Goal: Information Seeking & Learning: Learn about a topic

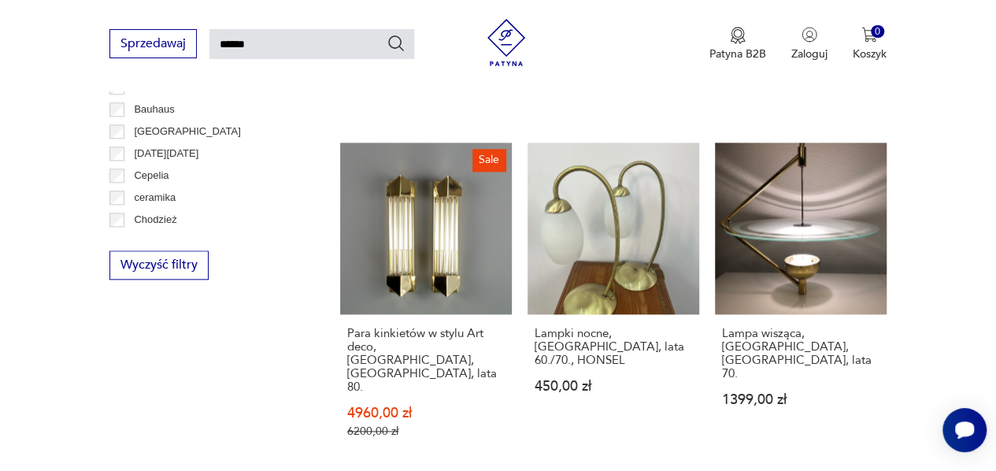
scroll to position [844, 0]
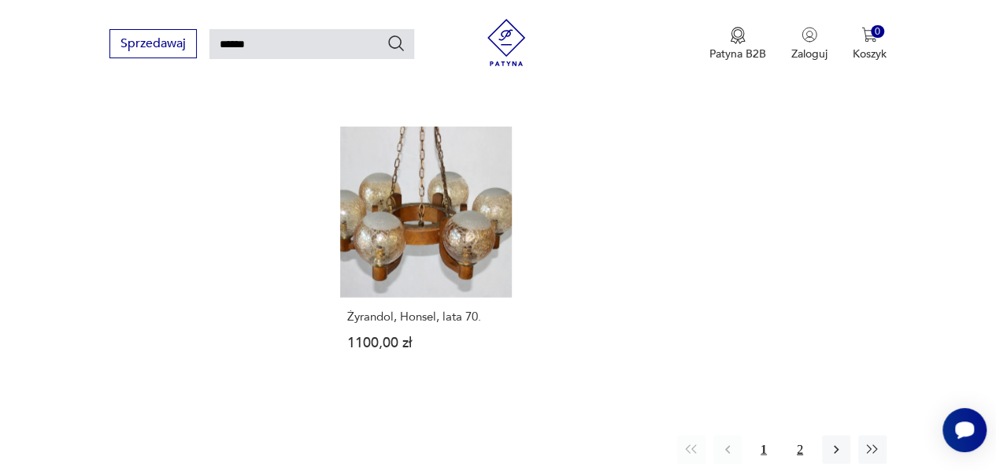
click at [804, 435] on button "2" at bounding box center [799, 449] width 28 height 28
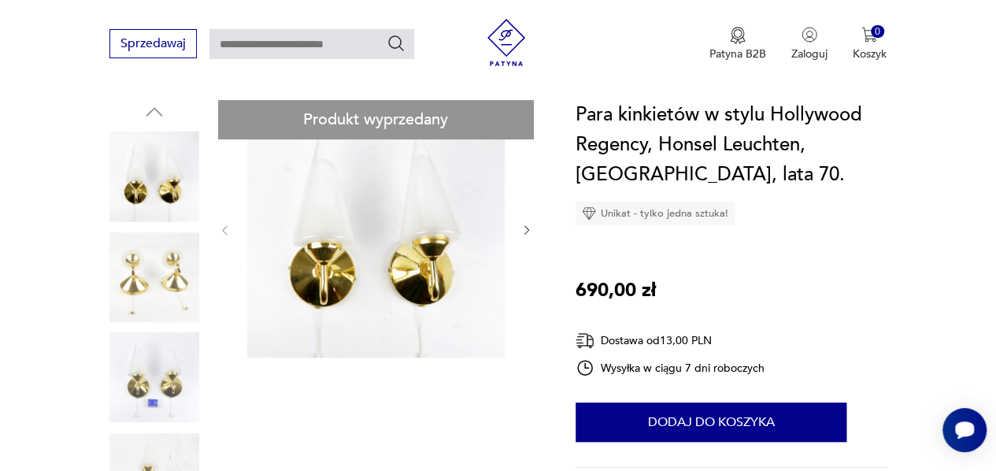
scroll to position [157, 0]
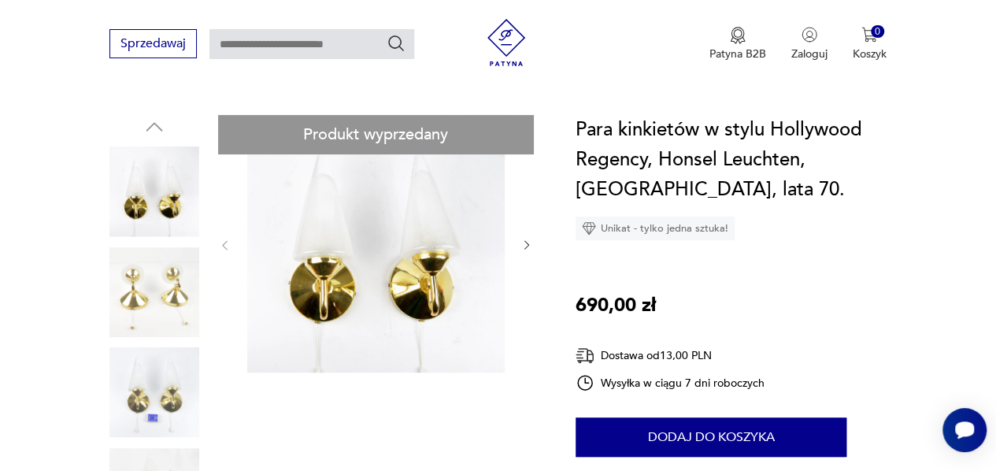
click at [530, 238] on icon "button" at bounding box center [526, 244] width 13 height 13
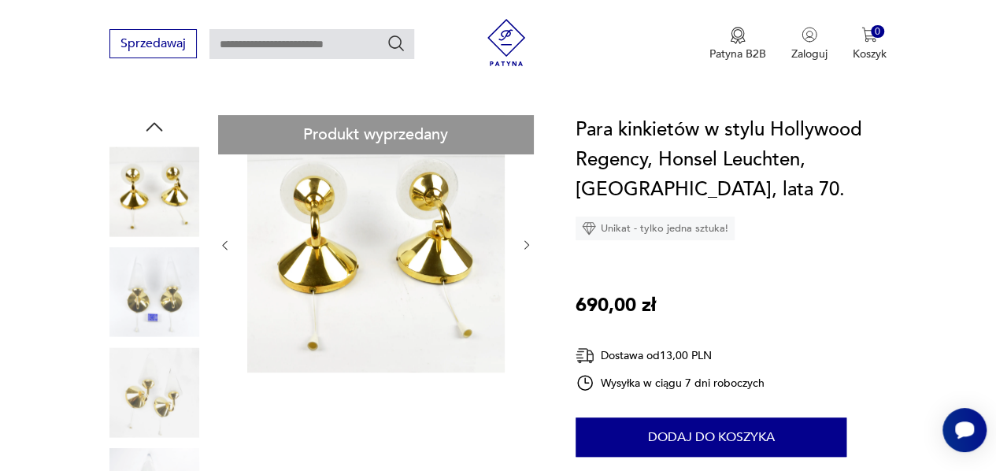
click at [530, 238] on icon "button" at bounding box center [526, 244] width 13 height 13
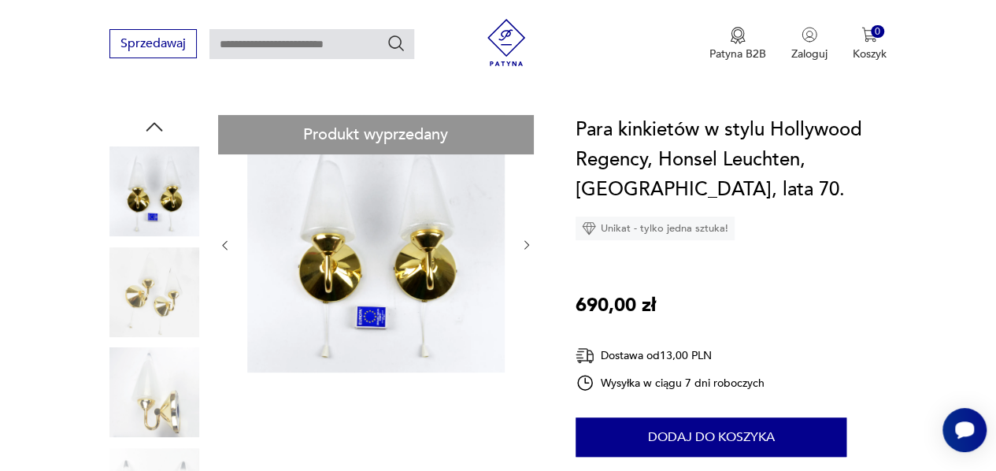
click at [530, 238] on icon "button" at bounding box center [526, 244] width 13 height 13
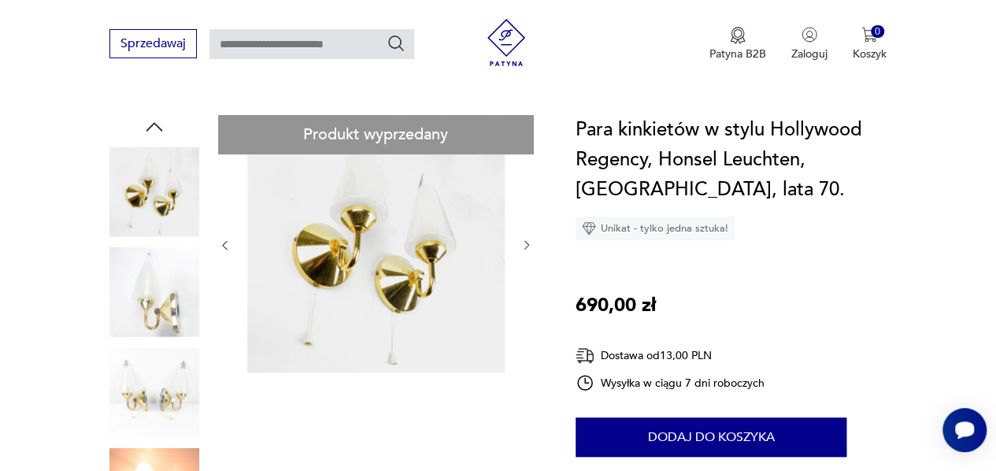
click at [530, 238] on icon "button" at bounding box center [526, 244] width 13 height 13
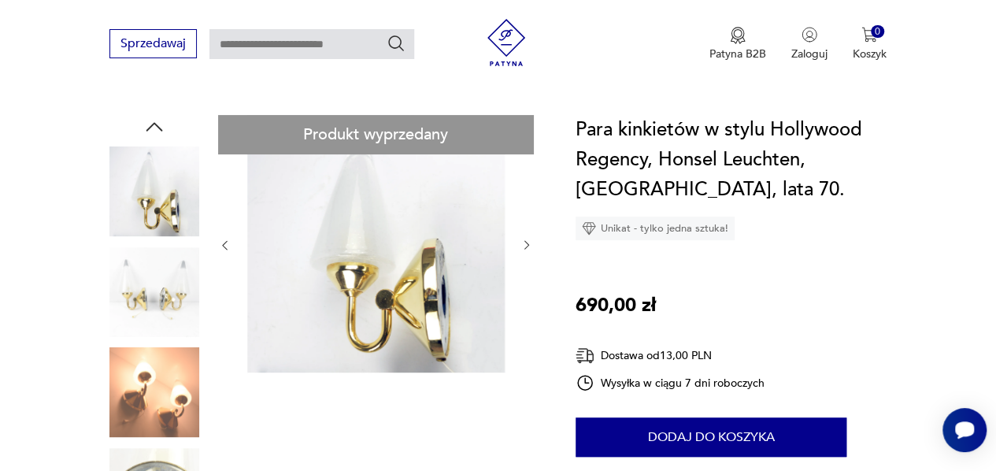
click at [530, 238] on icon "button" at bounding box center [526, 244] width 13 height 13
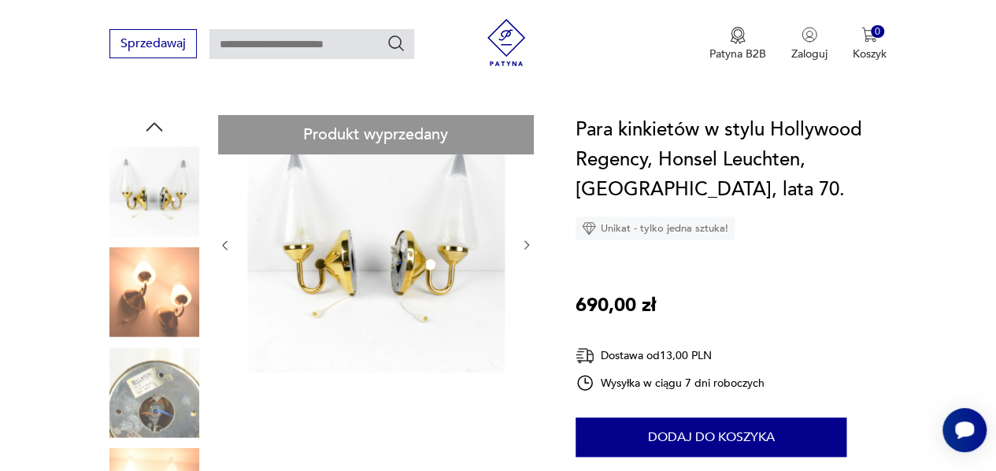
click at [530, 238] on icon "button" at bounding box center [526, 244] width 13 height 13
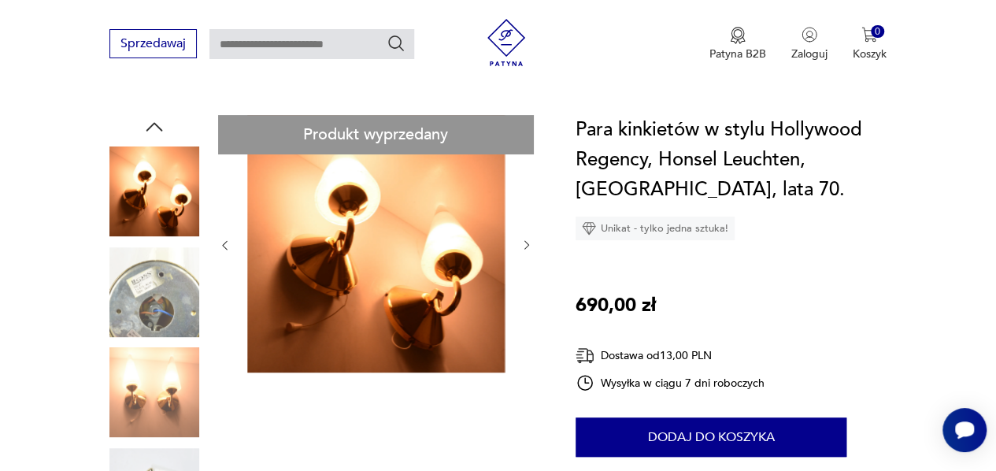
click at [530, 238] on icon "button" at bounding box center [526, 244] width 13 height 13
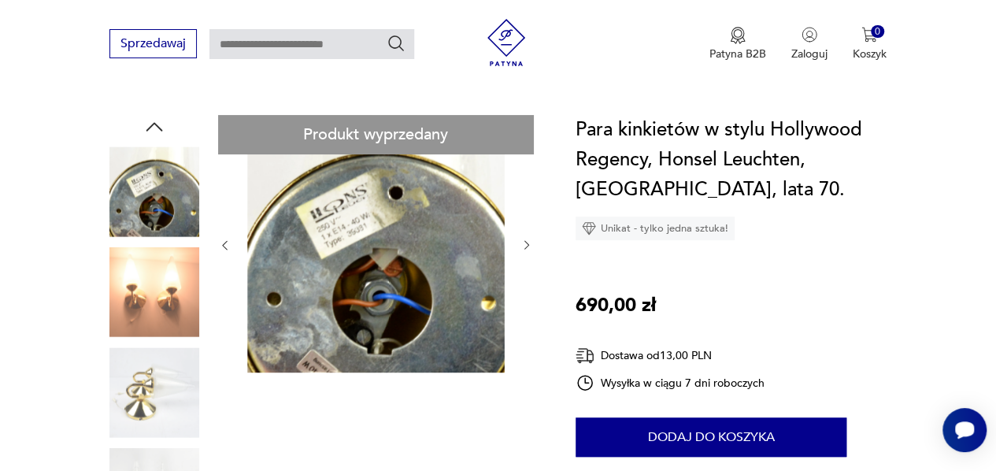
click at [530, 238] on icon "button" at bounding box center [526, 244] width 13 height 13
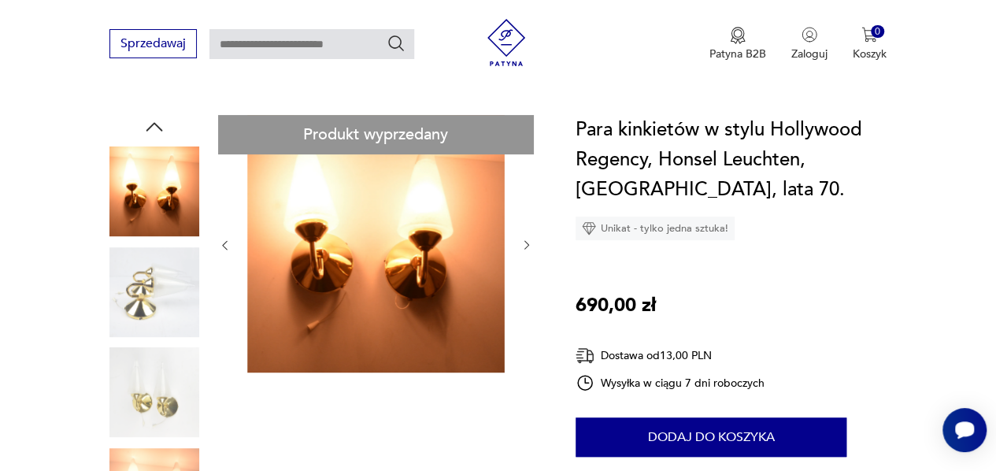
click at [530, 238] on icon "button" at bounding box center [526, 244] width 13 height 13
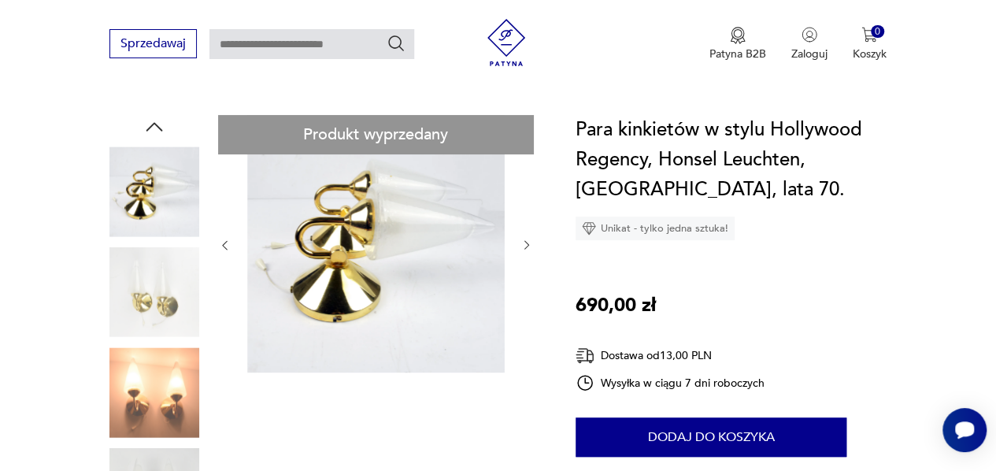
click at [530, 238] on icon "button" at bounding box center [526, 244] width 13 height 13
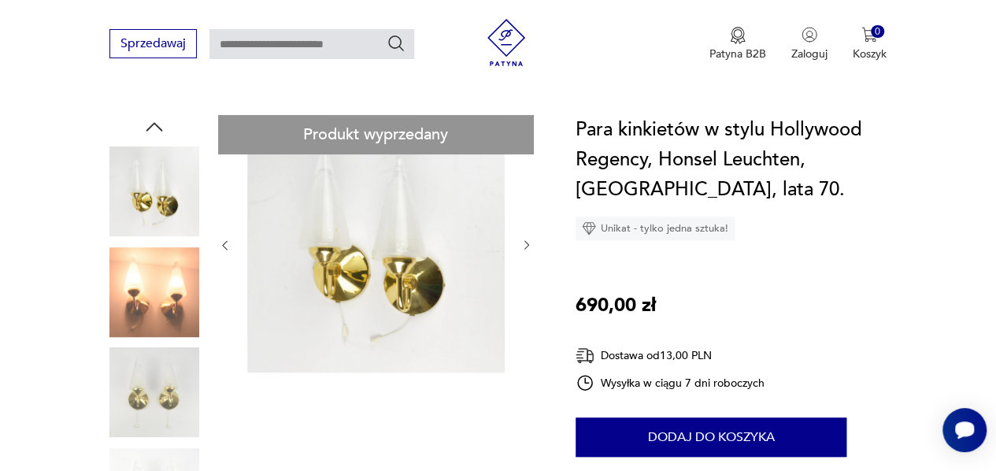
click at [530, 238] on icon "button" at bounding box center [526, 244] width 13 height 13
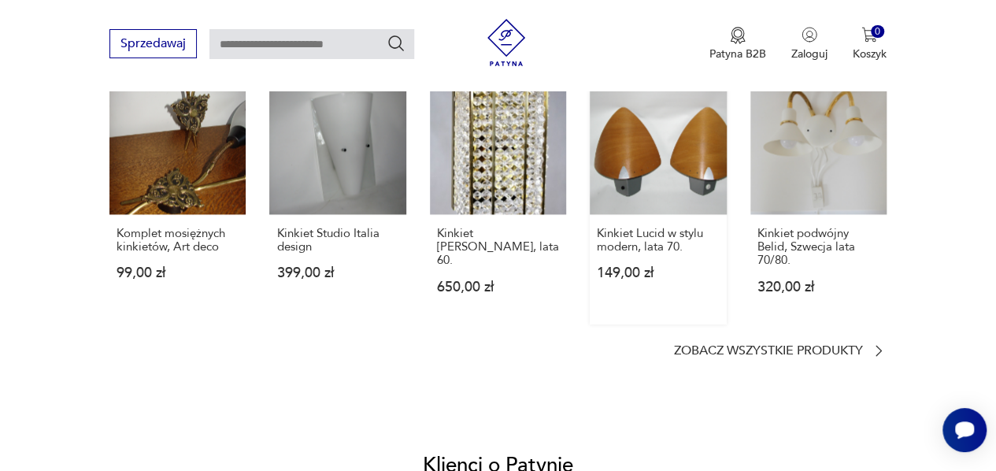
scroll to position [1259, 0]
